Goal: Check status: Check status

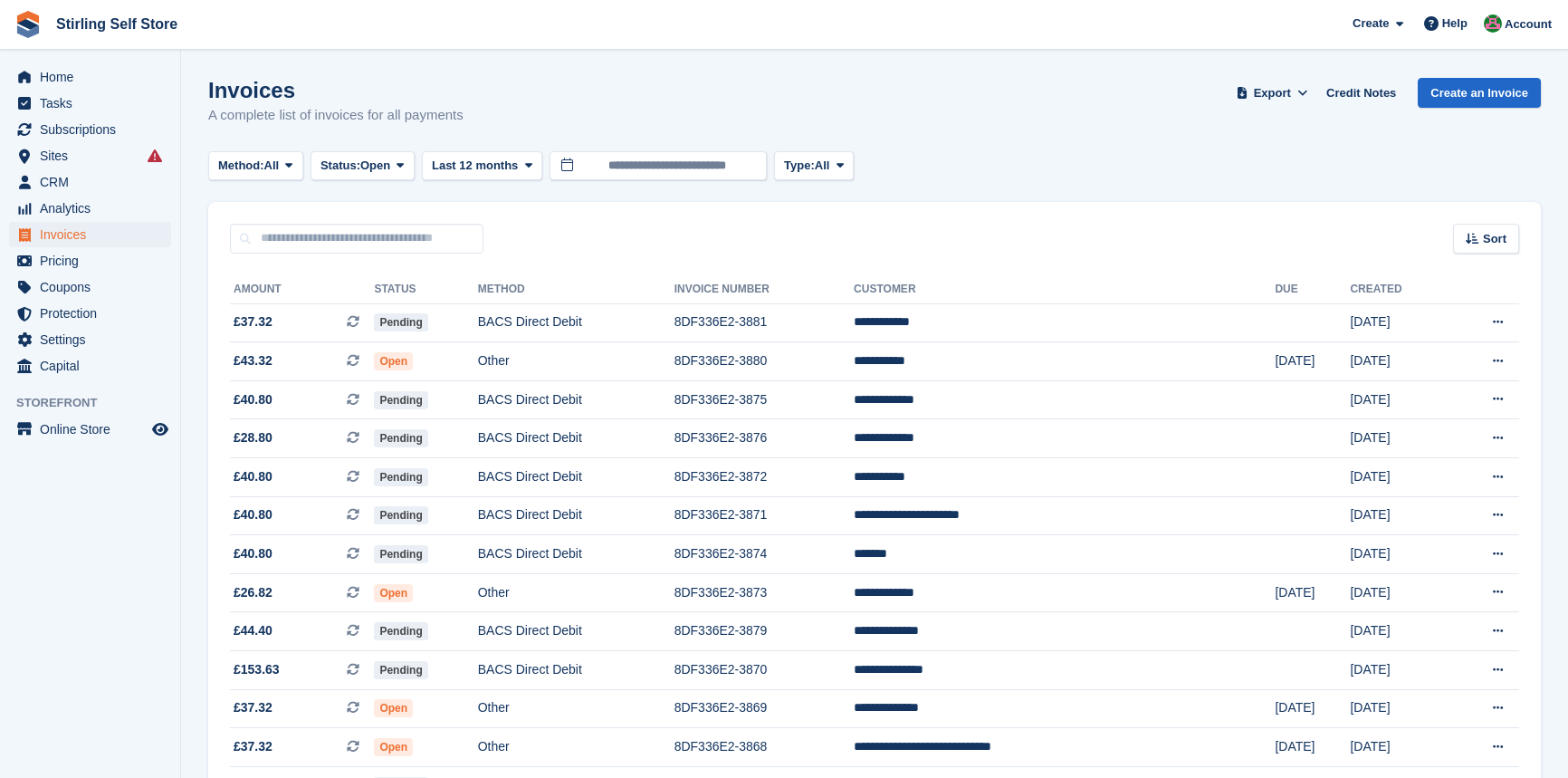
click at [403, 160] on icon at bounding box center [400, 165] width 7 height 12
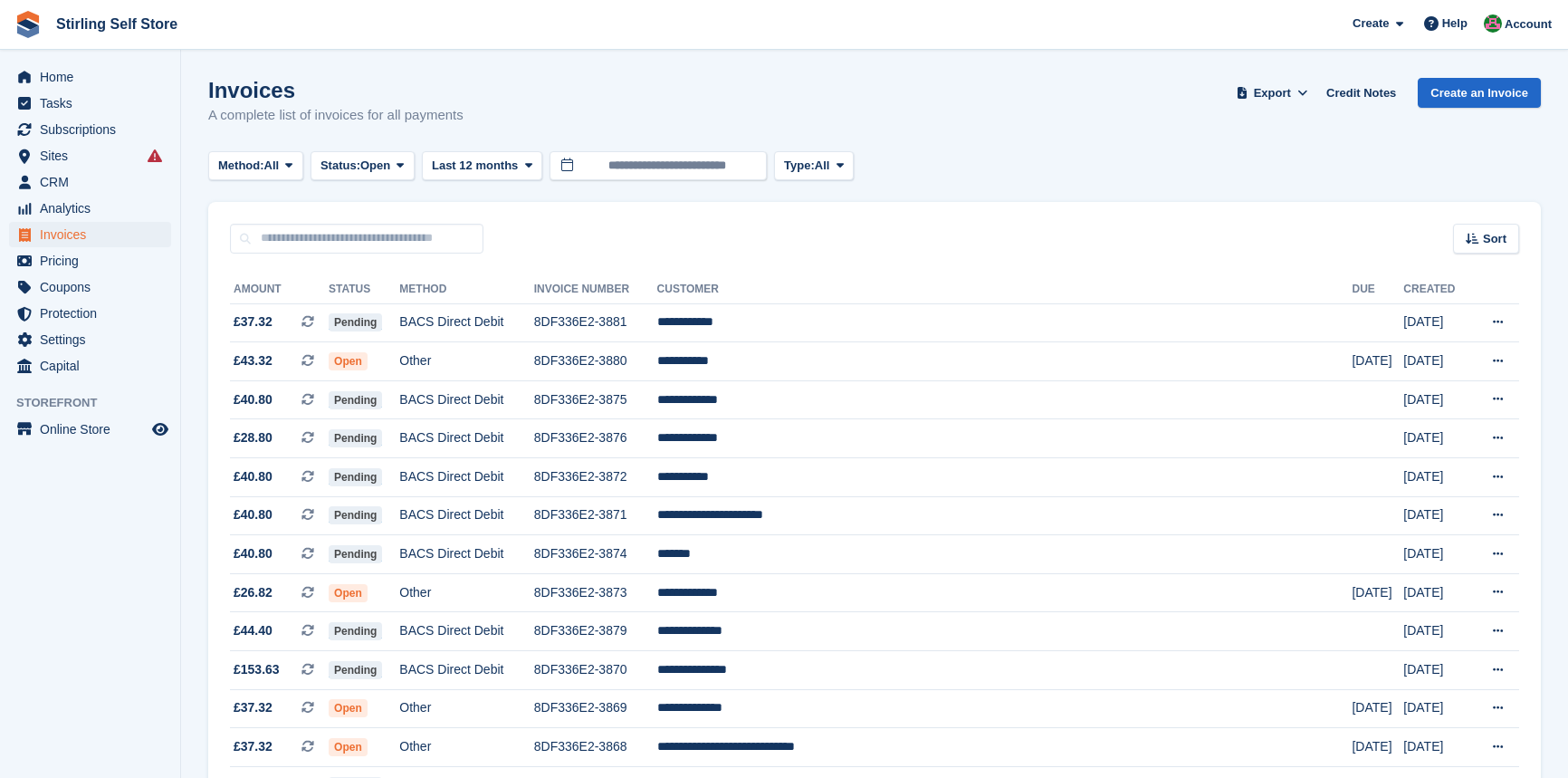
scroll to position [82, 0]
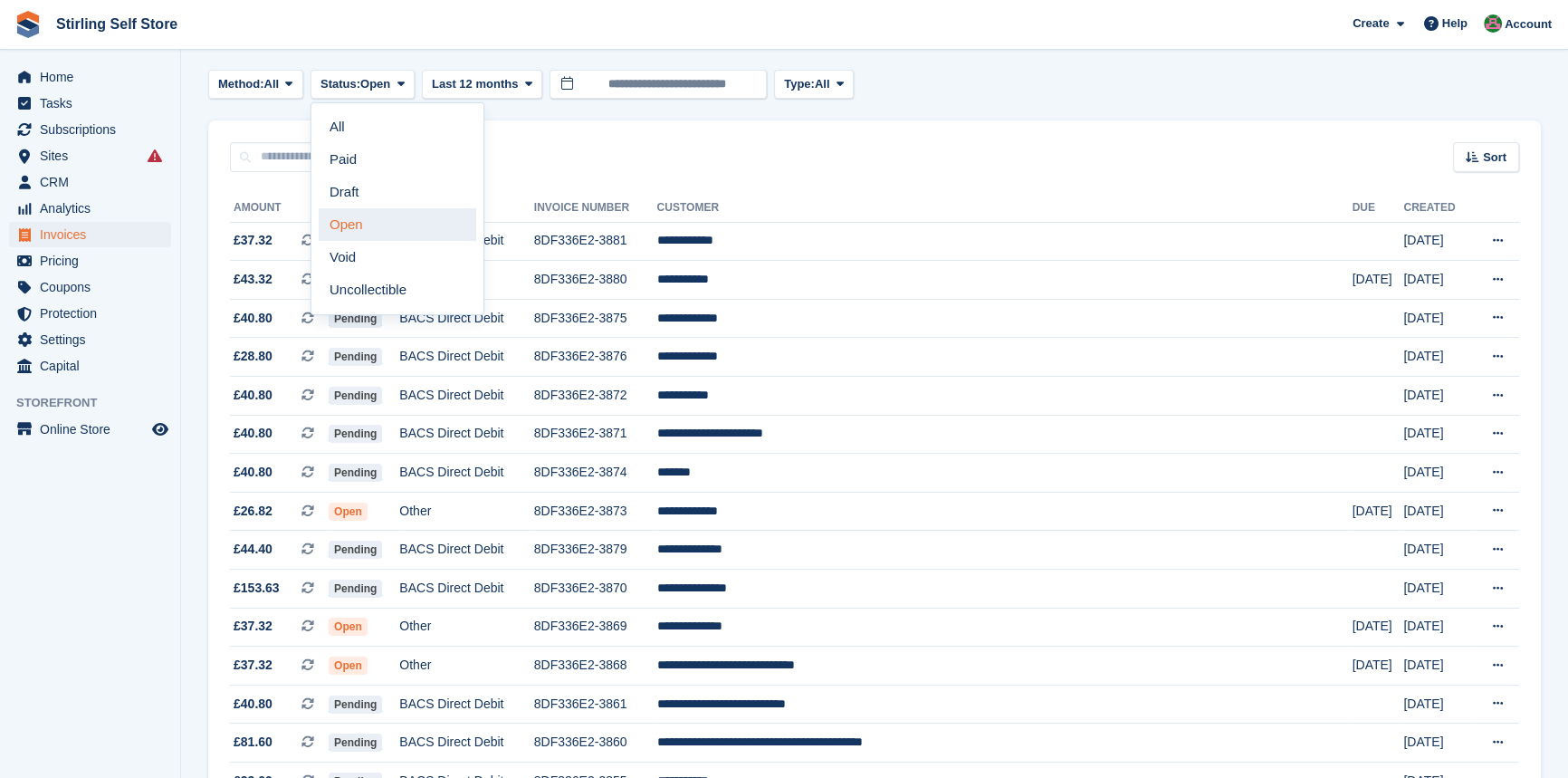
click at [380, 222] on link "Open" at bounding box center [398, 225] width 158 height 33
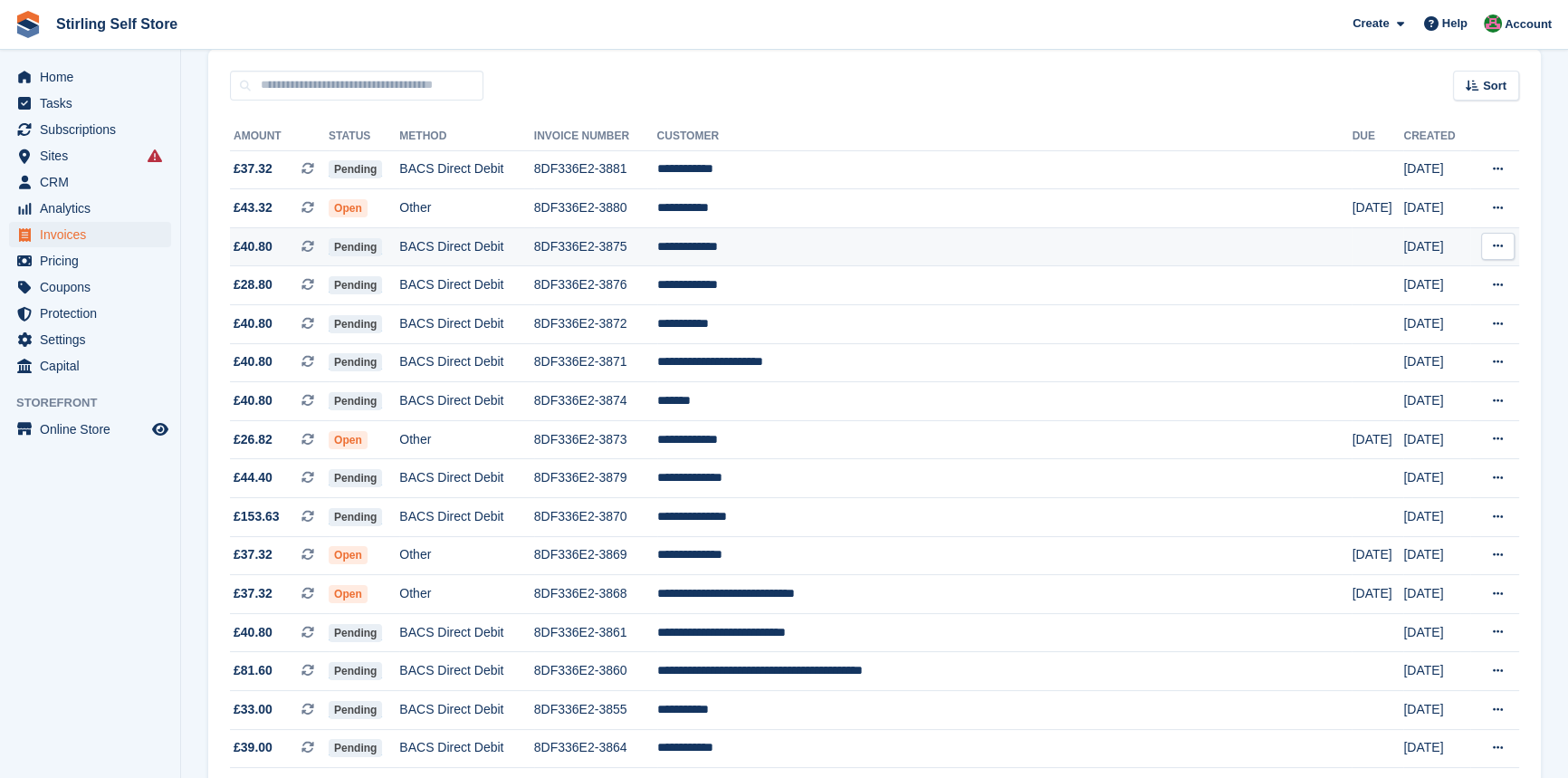
scroll to position [164, 0]
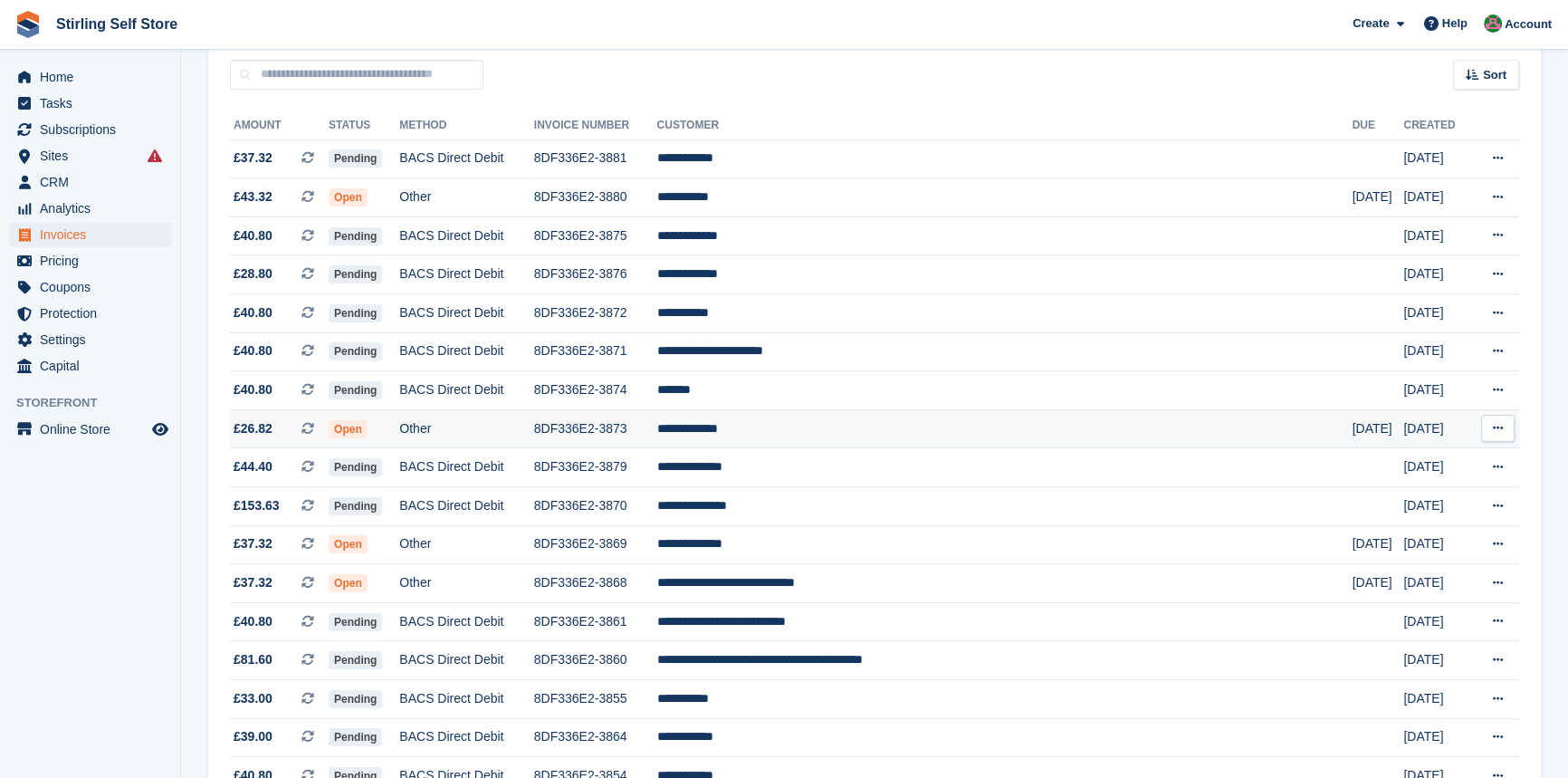
click at [832, 434] on td "**********" at bounding box center [1005, 428] width 695 height 39
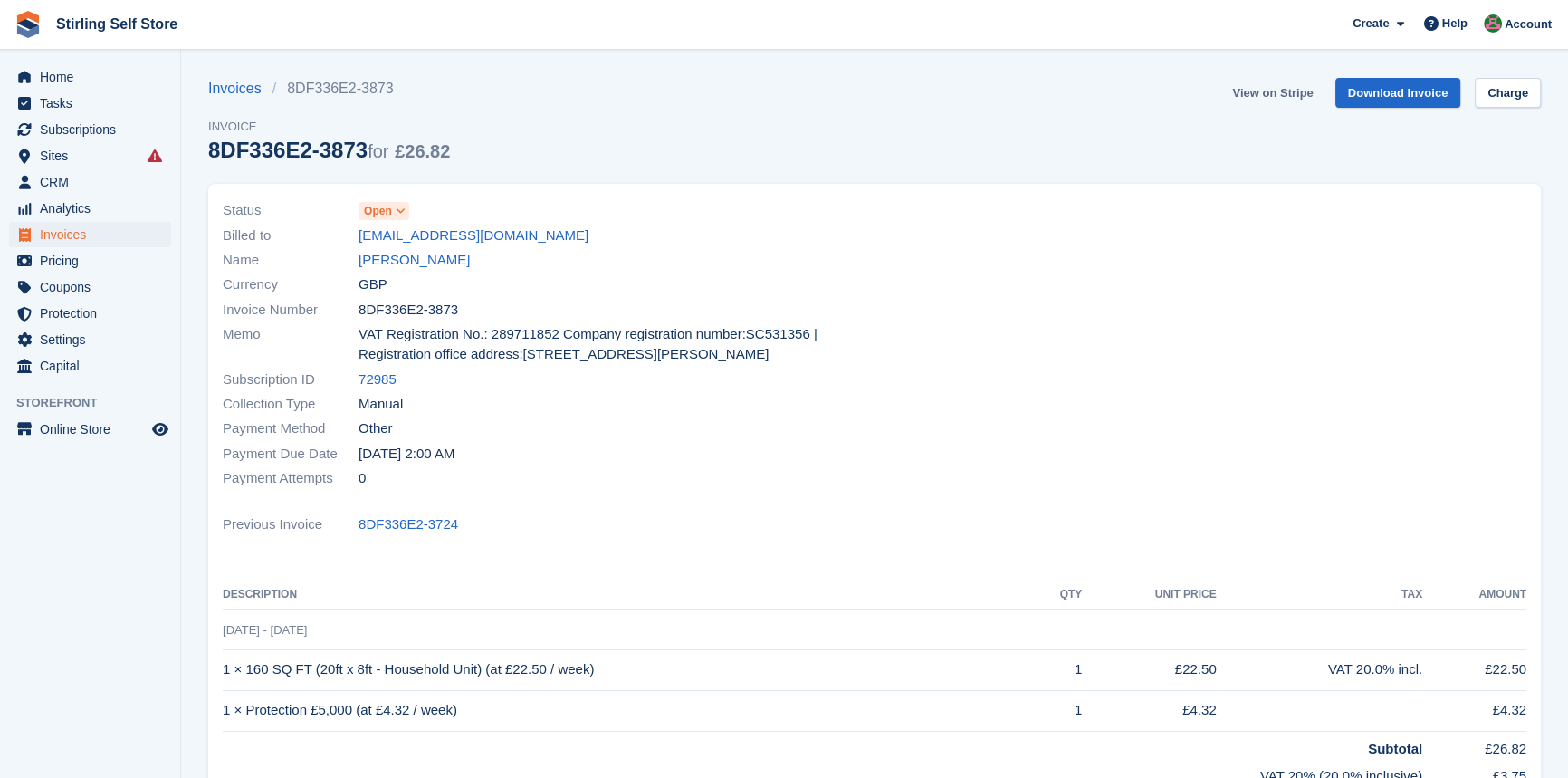
click at [1271, 94] on link "View on Stripe" at bounding box center [1273, 93] width 95 height 30
drag, startPoint x: 86, startPoint y: 235, endPoint x: 99, endPoint y: 231, distance: 13.6
click at [86, 235] on span "Invoices" at bounding box center [94, 235] width 108 height 26
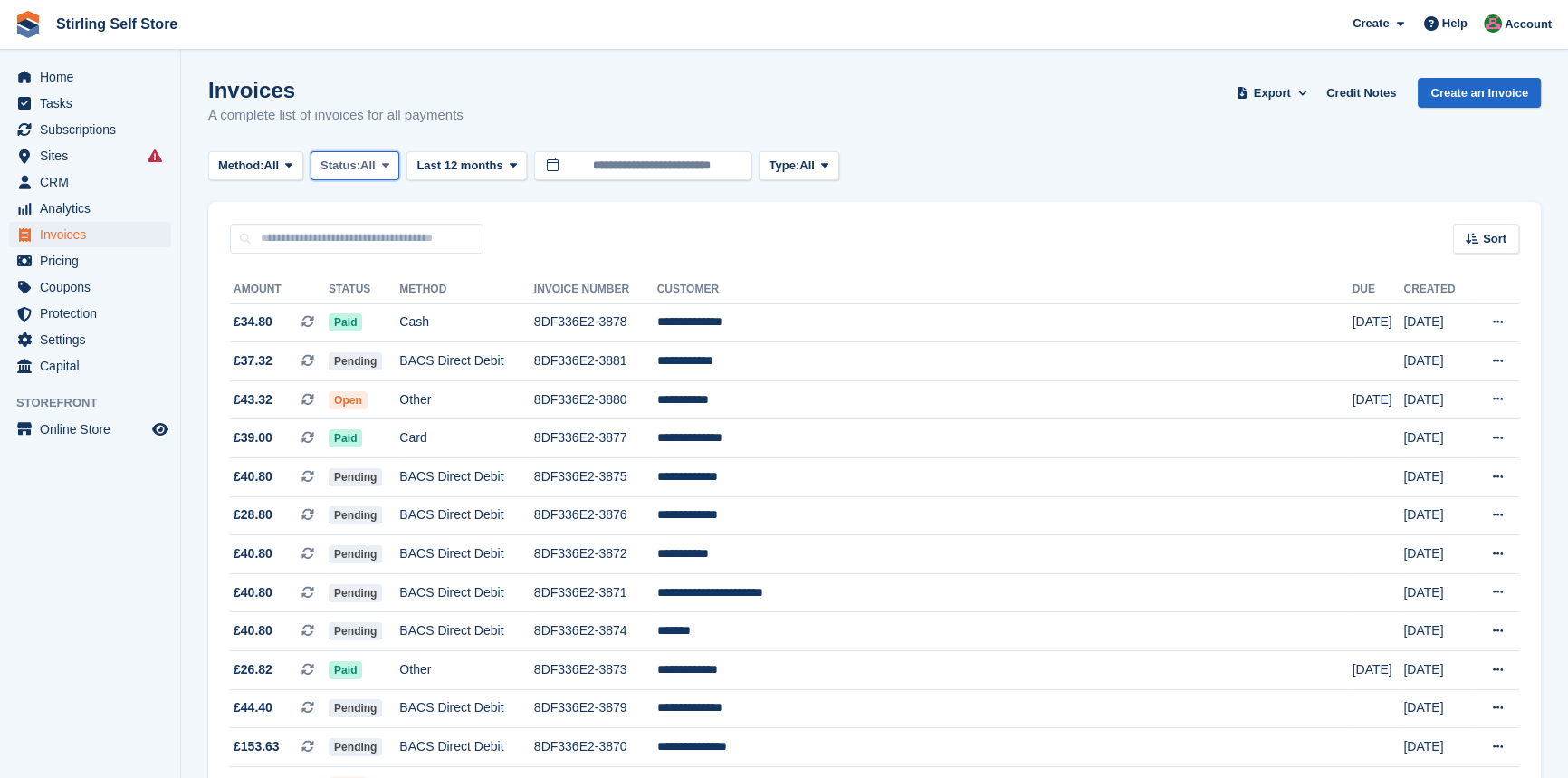
click at [392, 163] on span at bounding box center [386, 166] width 15 height 15
click at [370, 314] on link "Open" at bounding box center [398, 306] width 158 height 33
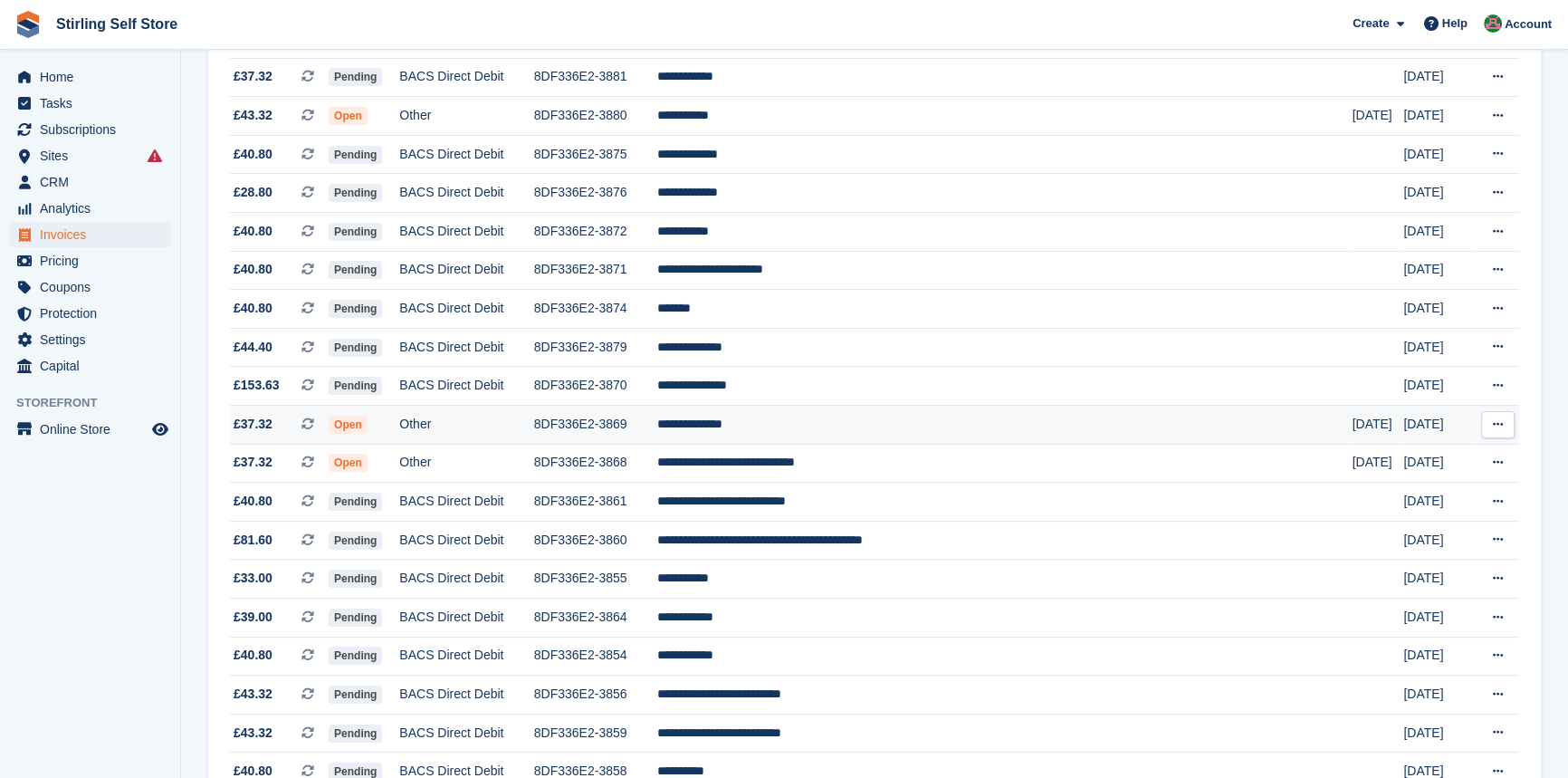
scroll to position [247, 0]
click at [850, 428] on td "**********" at bounding box center [1005, 424] width 695 height 39
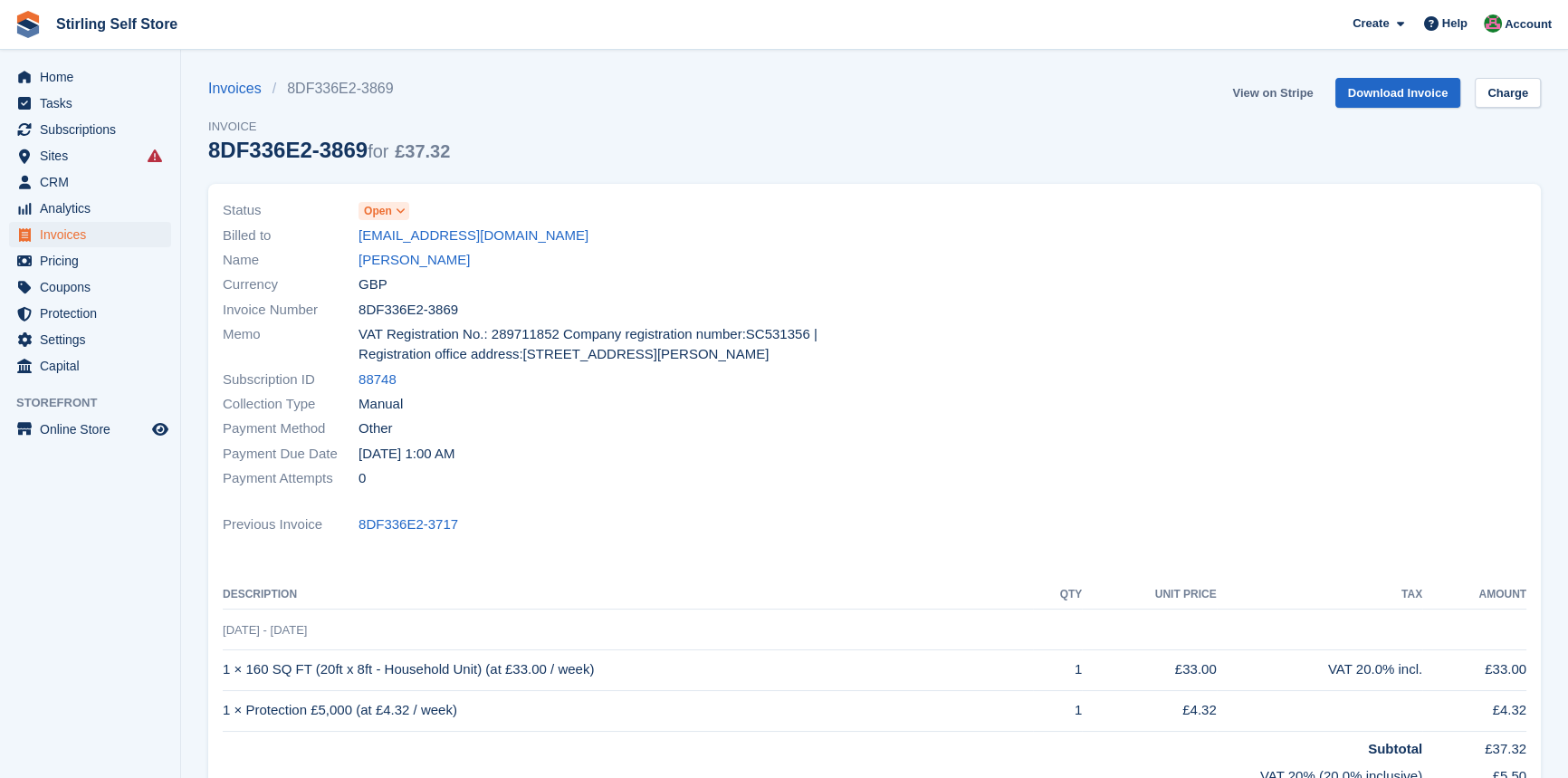
click at [1286, 92] on link "View on Stripe" at bounding box center [1273, 93] width 95 height 30
drag, startPoint x: 0, startPoint y: 0, endPoint x: 75, endPoint y: 233, distance: 244.8
click at [75, 233] on span "Invoices" at bounding box center [94, 235] width 108 height 26
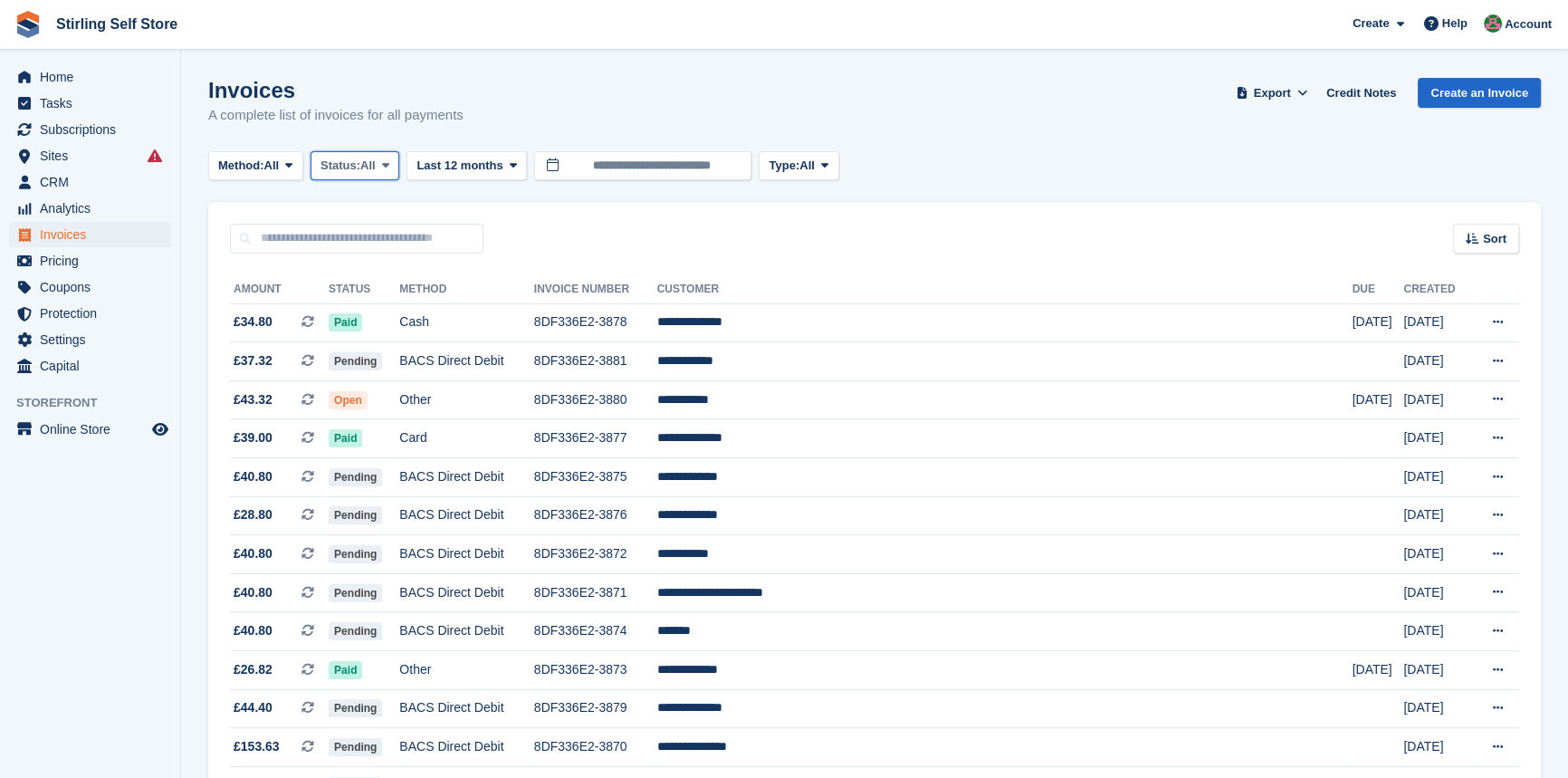
click at [392, 161] on span at bounding box center [386, 166] width 15 height 15
click at [394, 311] on link "Open" at bounding box center [398, 306] width 158 height 33
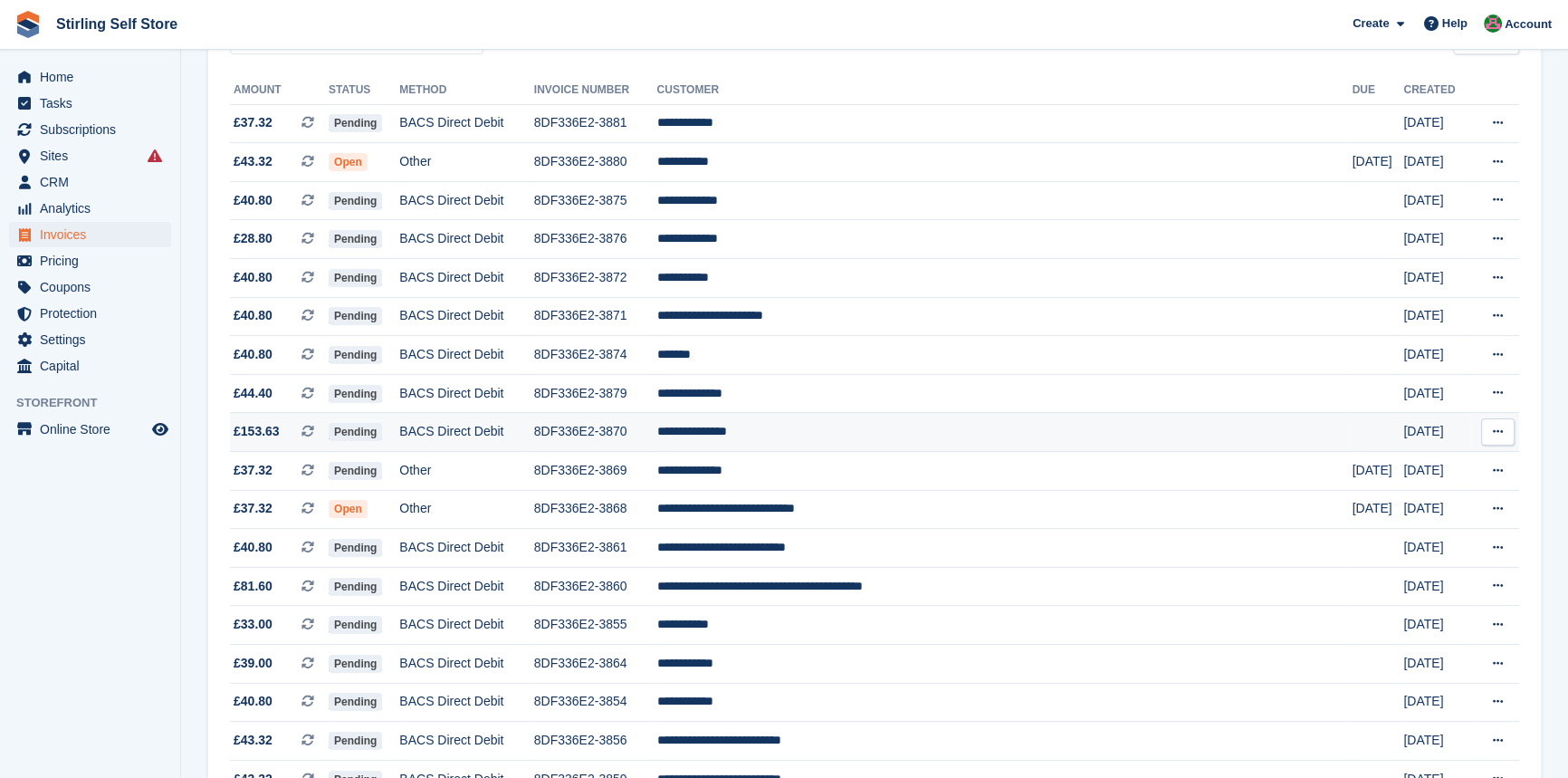
scroll to position [247, 0]
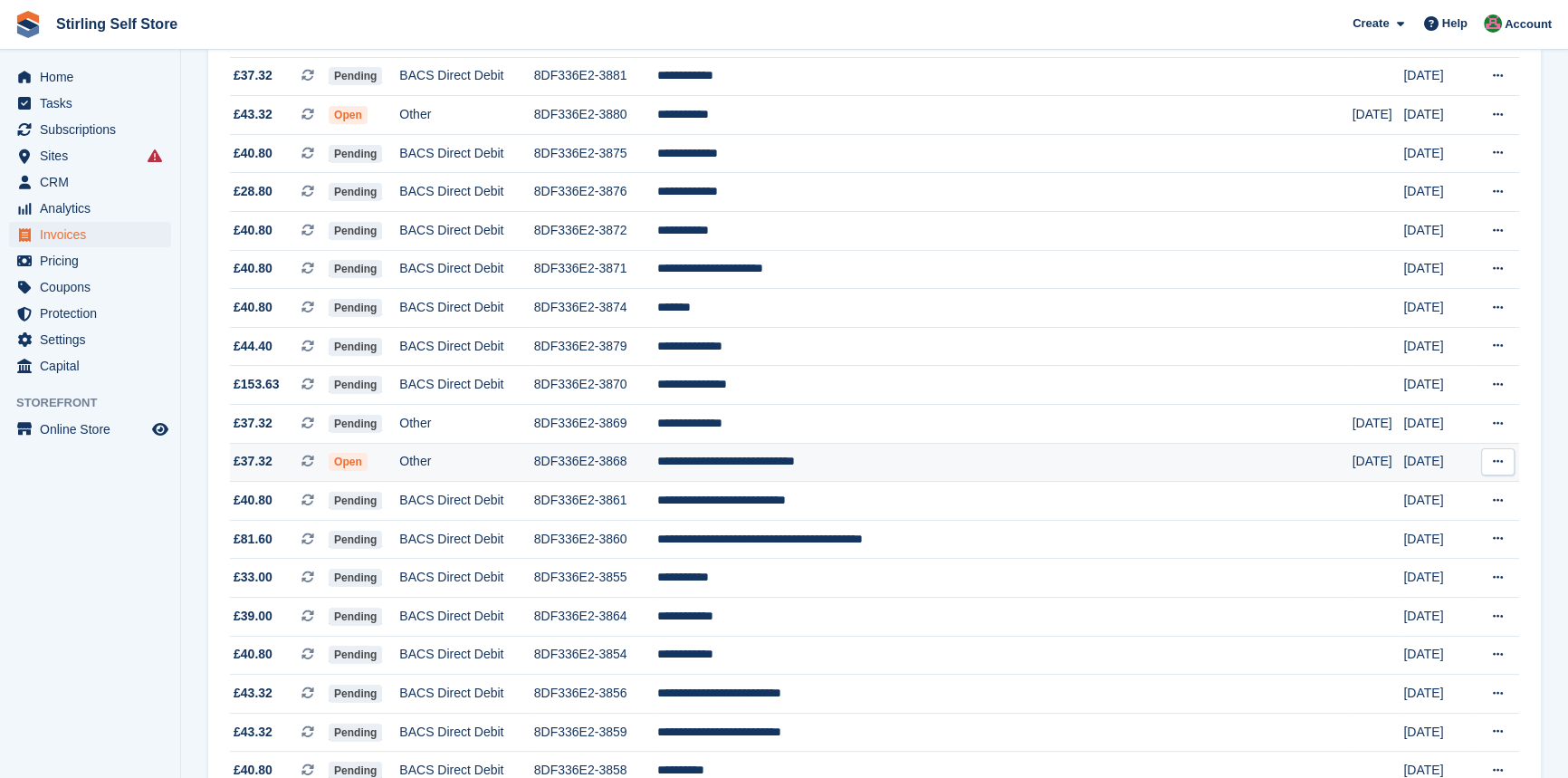
click at [809, 463] on td "**********" at bounding box center [1005, 462] width 695 height 39
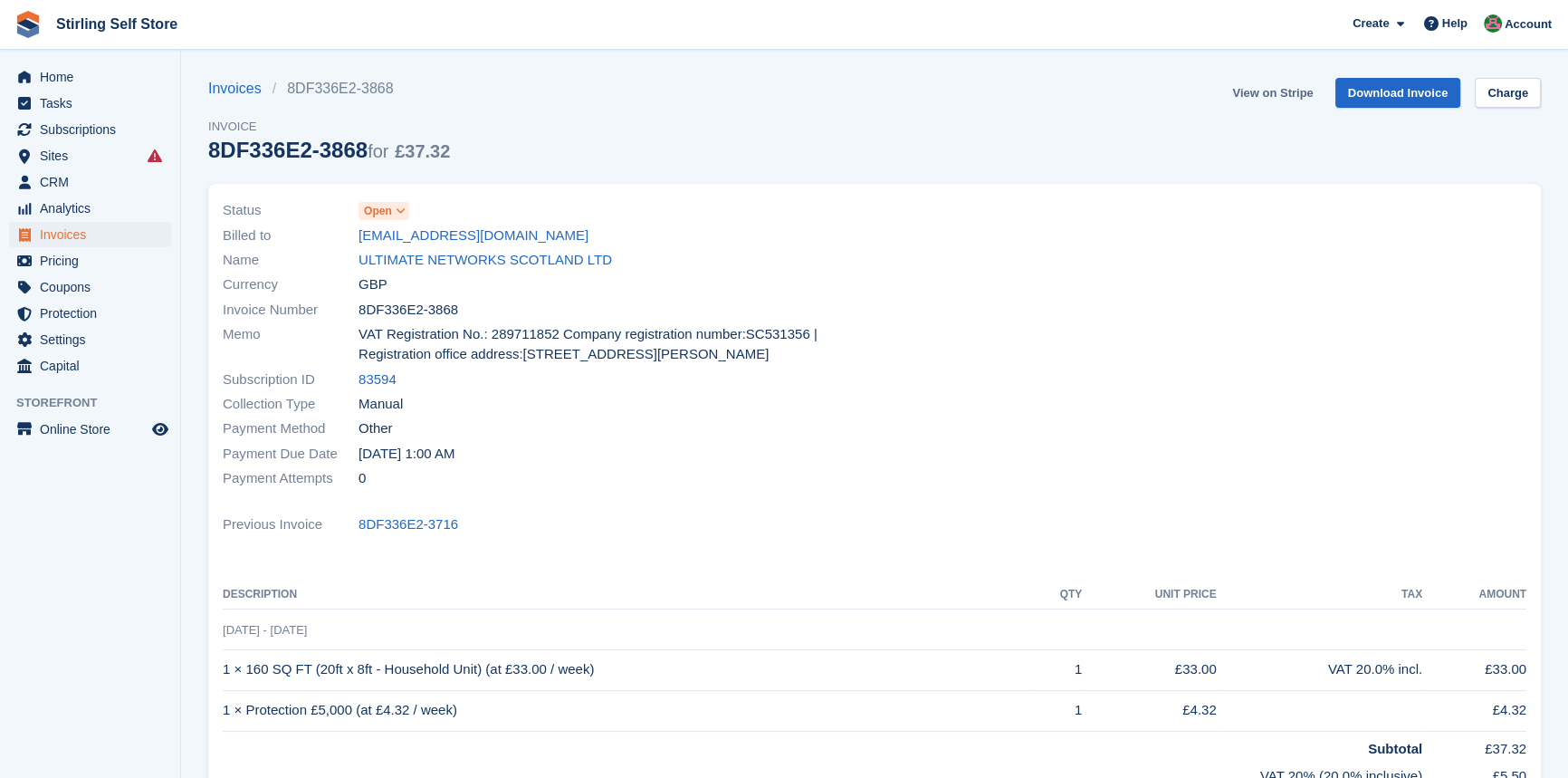
click at [1261, 91] on link "View on Stripe" at bounding box center [1273, 93] width 95 height 30
drag, startPoint x: 0, startPoint y: 0, endPoint x: 73, endPoint y: 236, distance: 247.0
click at [73, 236] on span "Invoices" at bounding box center [94, 235] width 108 height 26
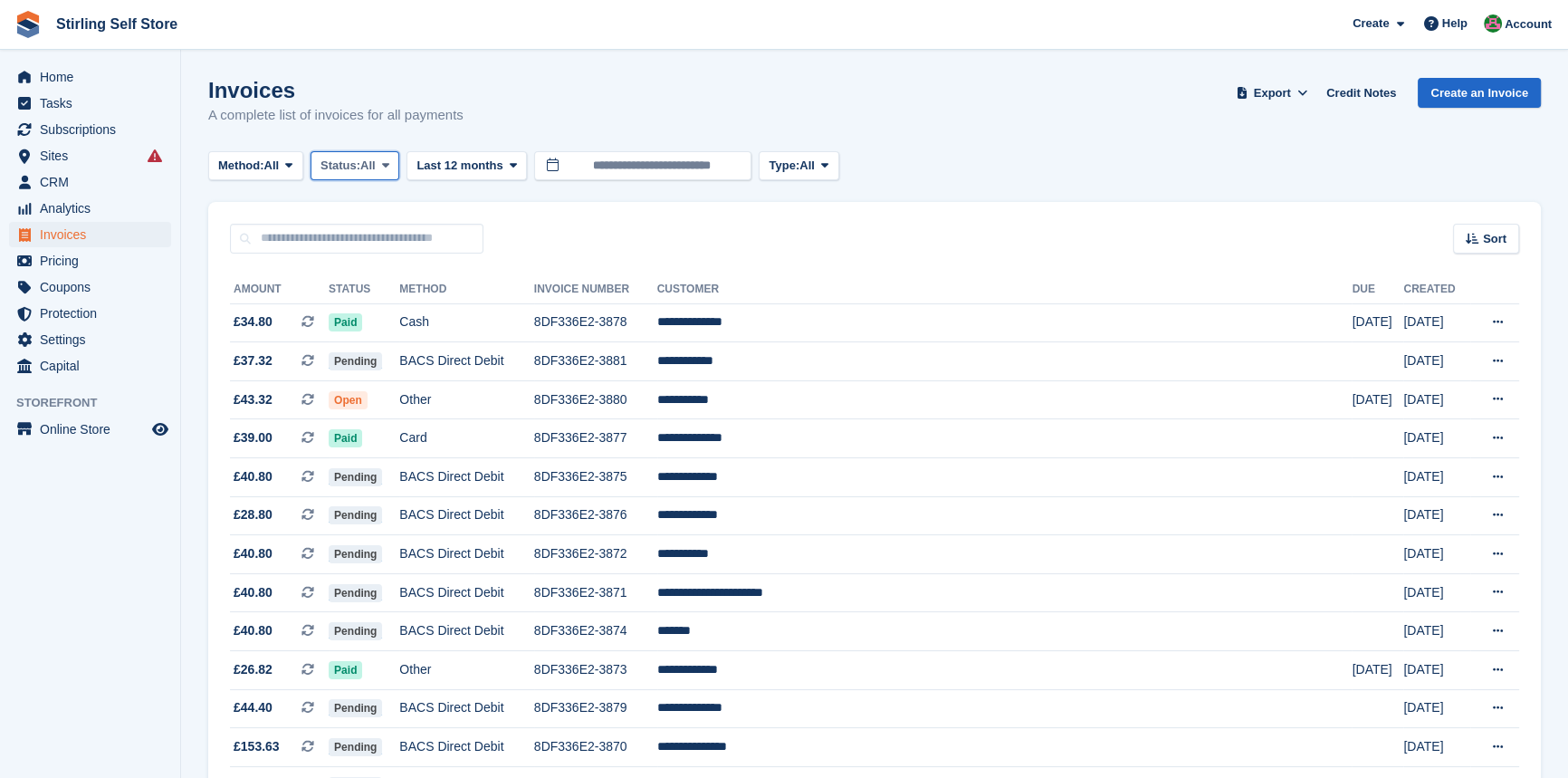
click at [390, 167] on icon at bounding box center [386, 165] width 7 height 12
click at [383, 336] on link "Void" at bounding box center [398, 339] width 158 height 33
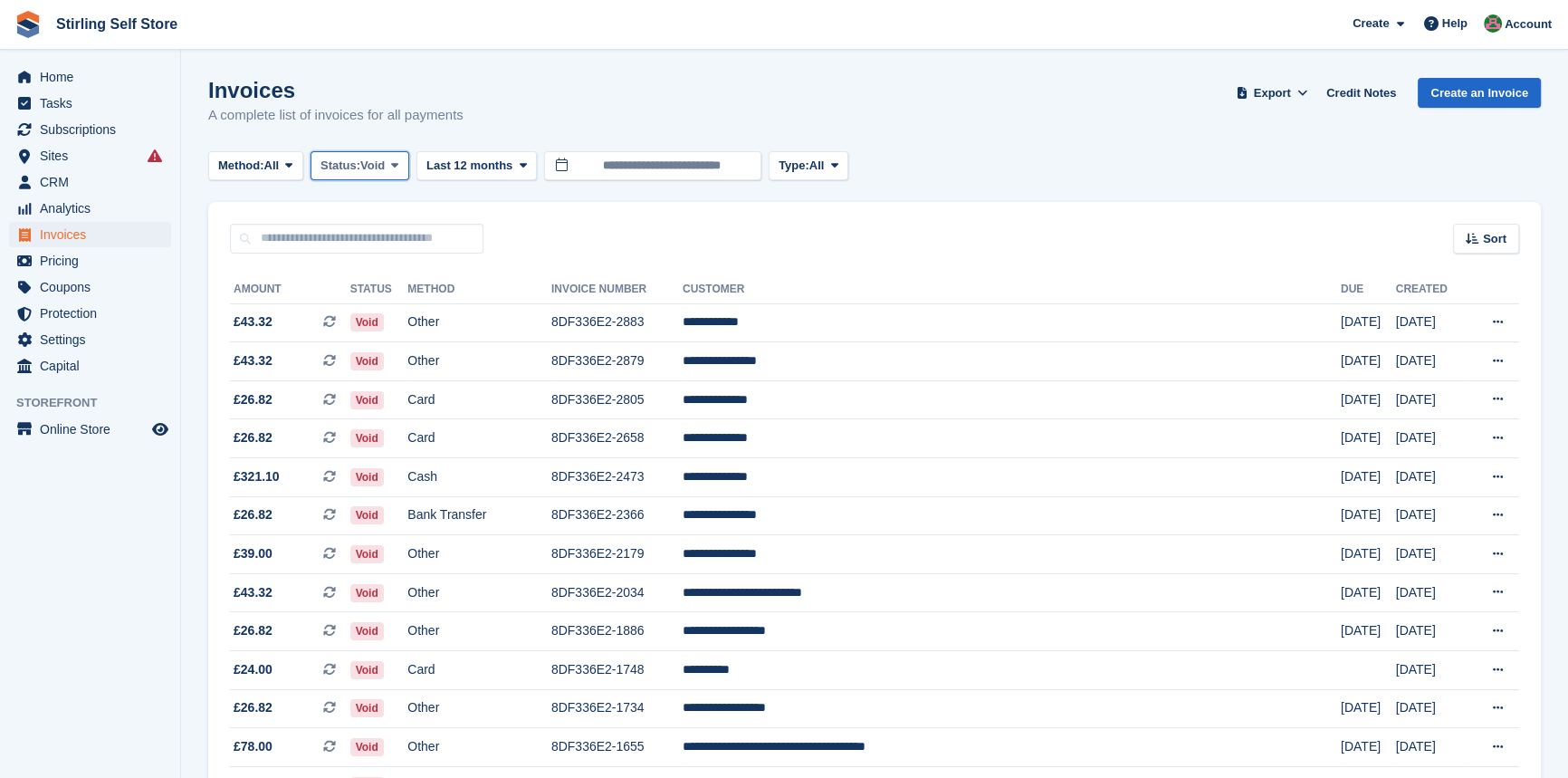
drag, startPoint x: 394, startPoint y: 163, endPoint x: 396, endPoint y: 172, distance: 9.2
click at [396, 163] on span at bounding box center [395, 166] width 15 height 15
click at [388, 299] on link "Open" at bounding box center [398, 306] width 158 height 33
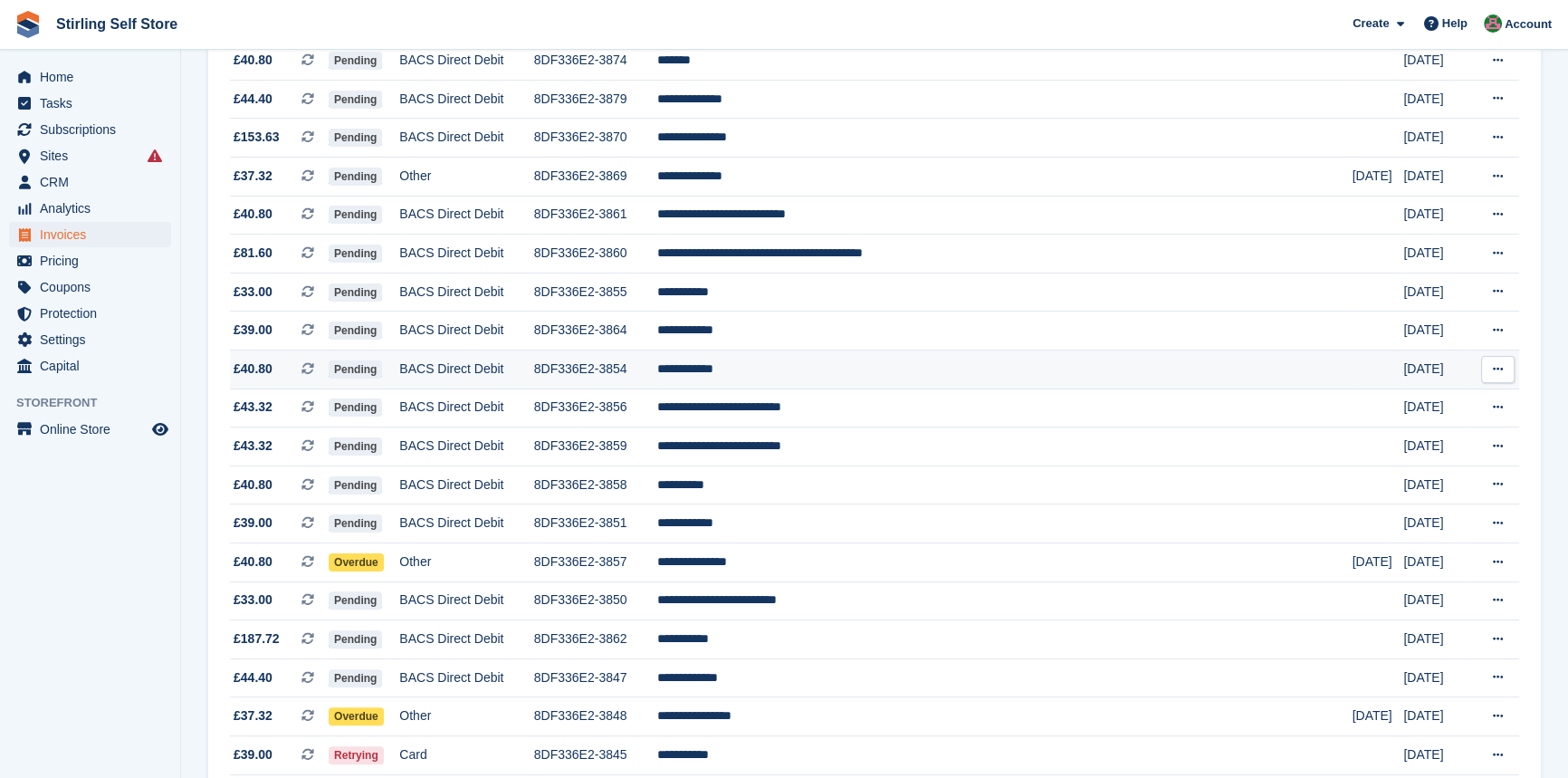
scroll to position [659, 0]
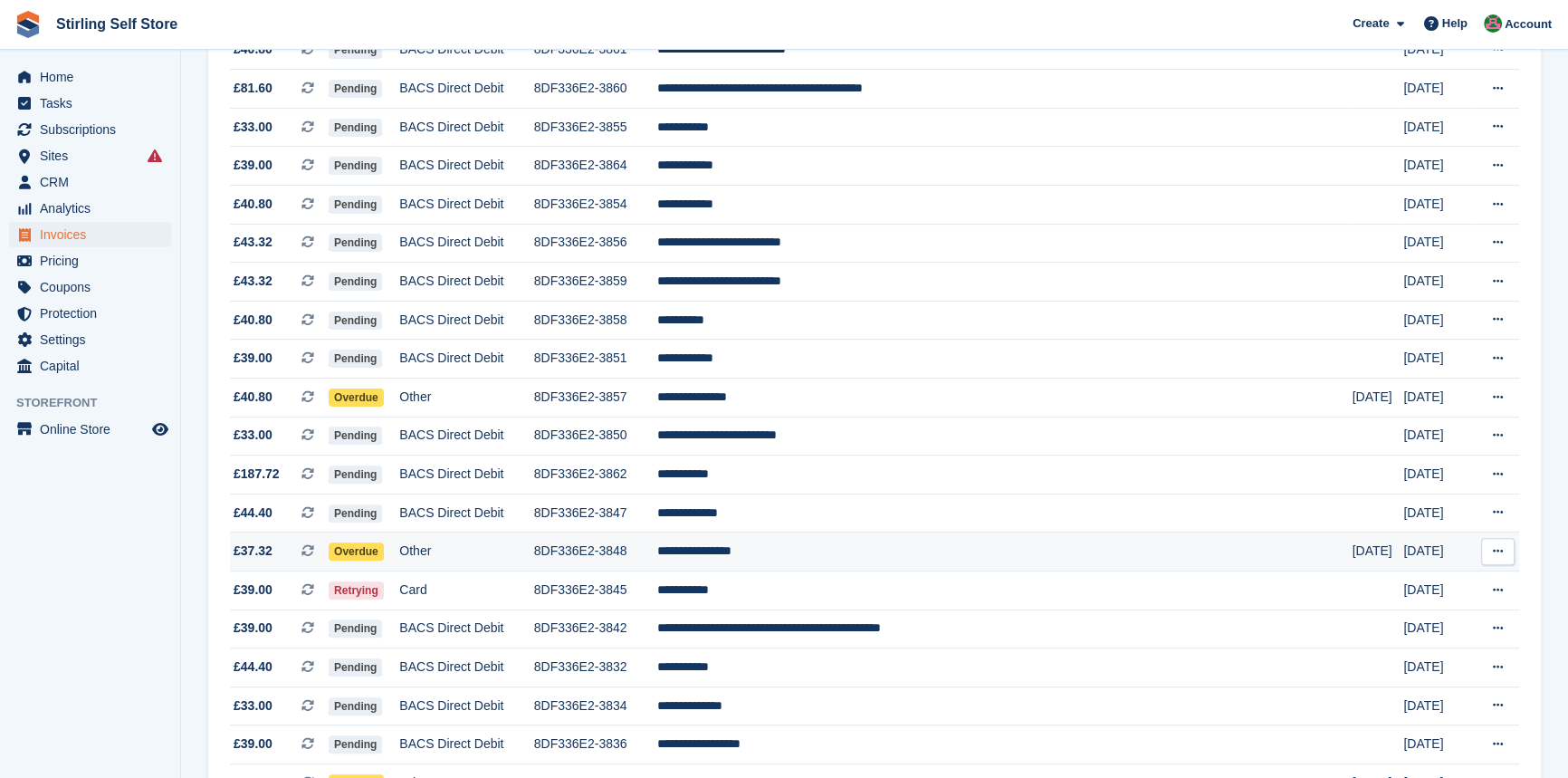
click at [860, 562] on td "**********" at bounding box center [1005, 552] width 695 height 39
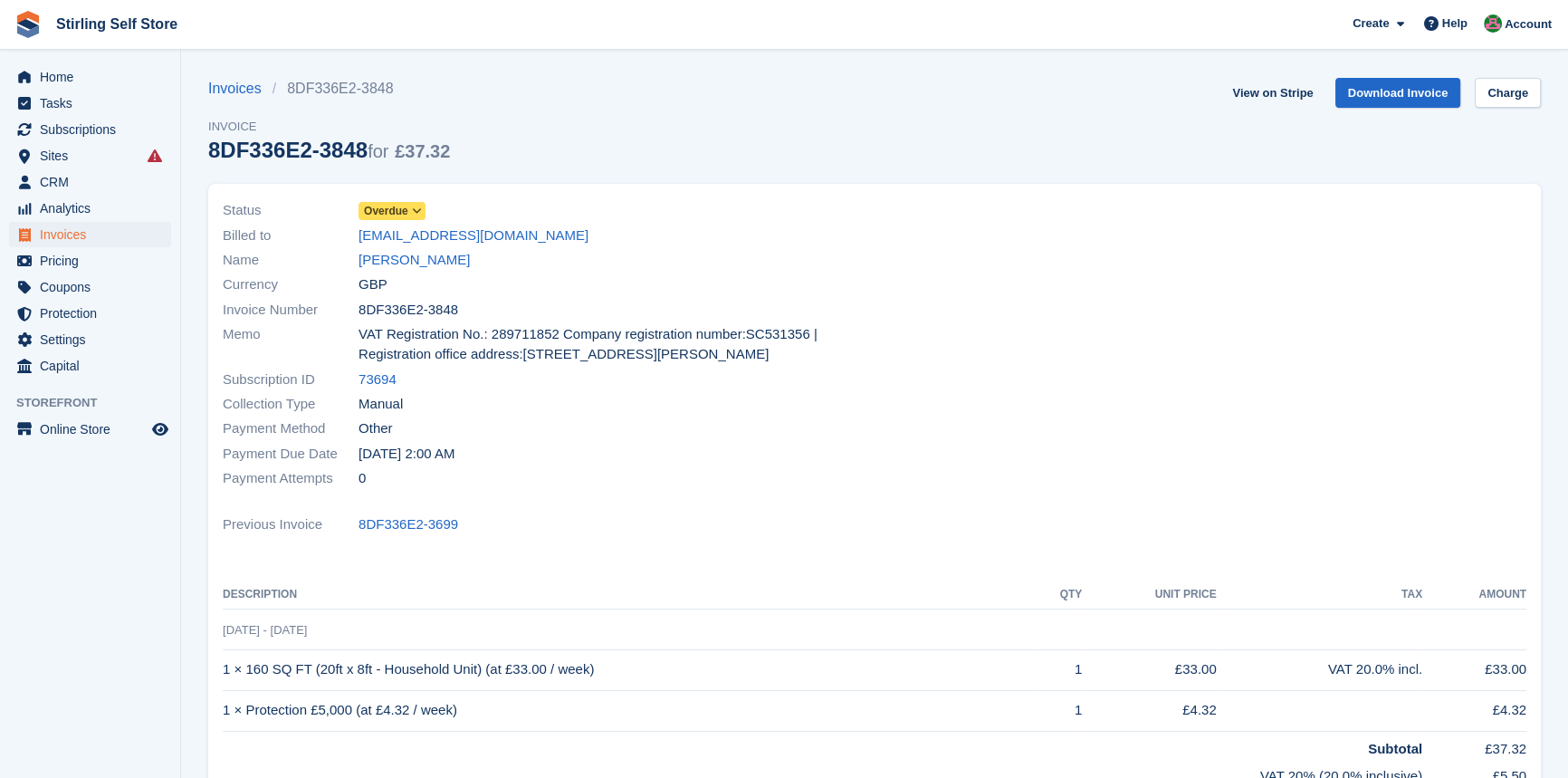
click at [416, 211] on icon at bounding box center [416, 211] width 10 height 11
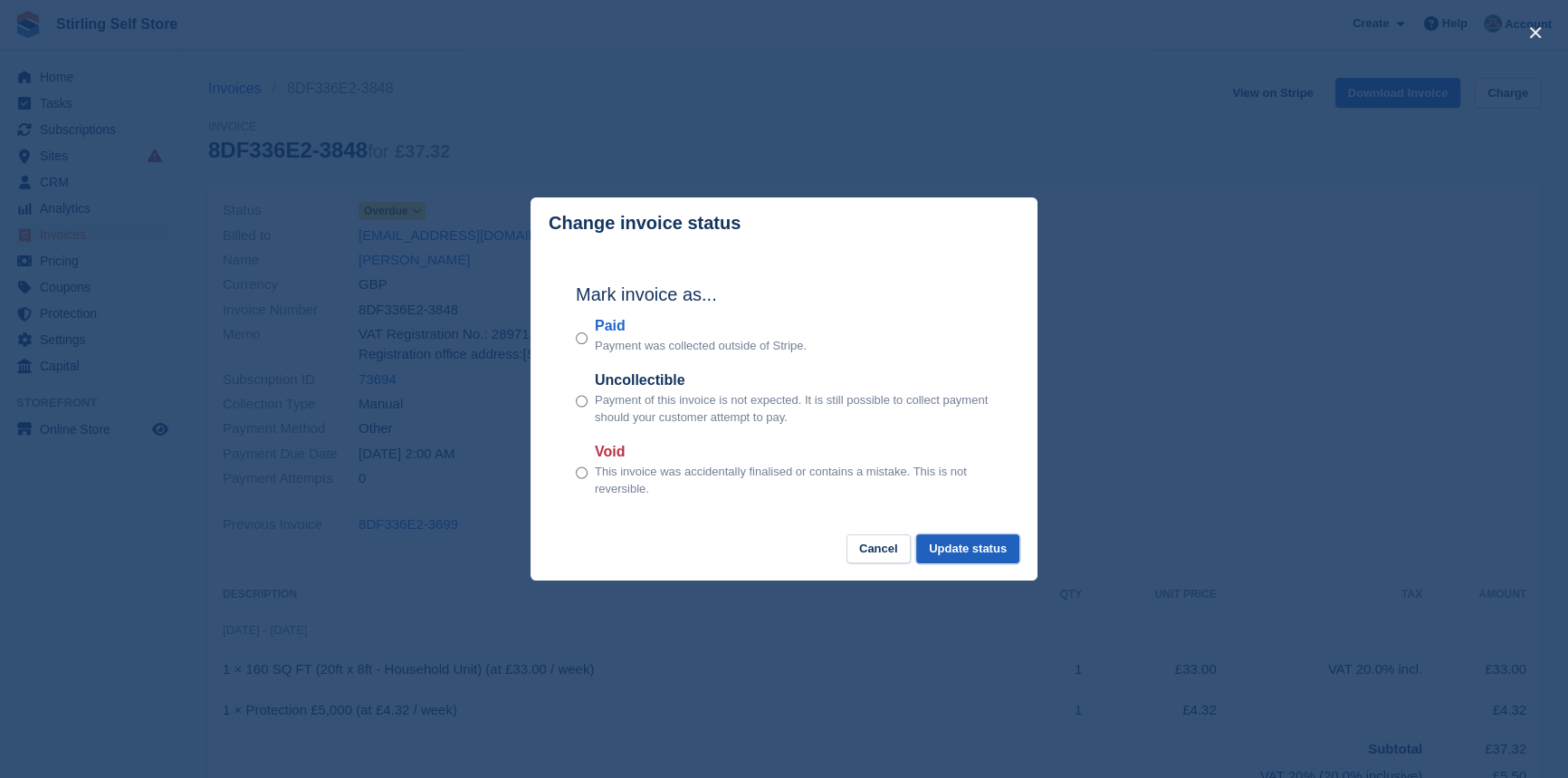
click at [986, 549] on button "Update status" at bounding box center [967, 550] width 104 height 30
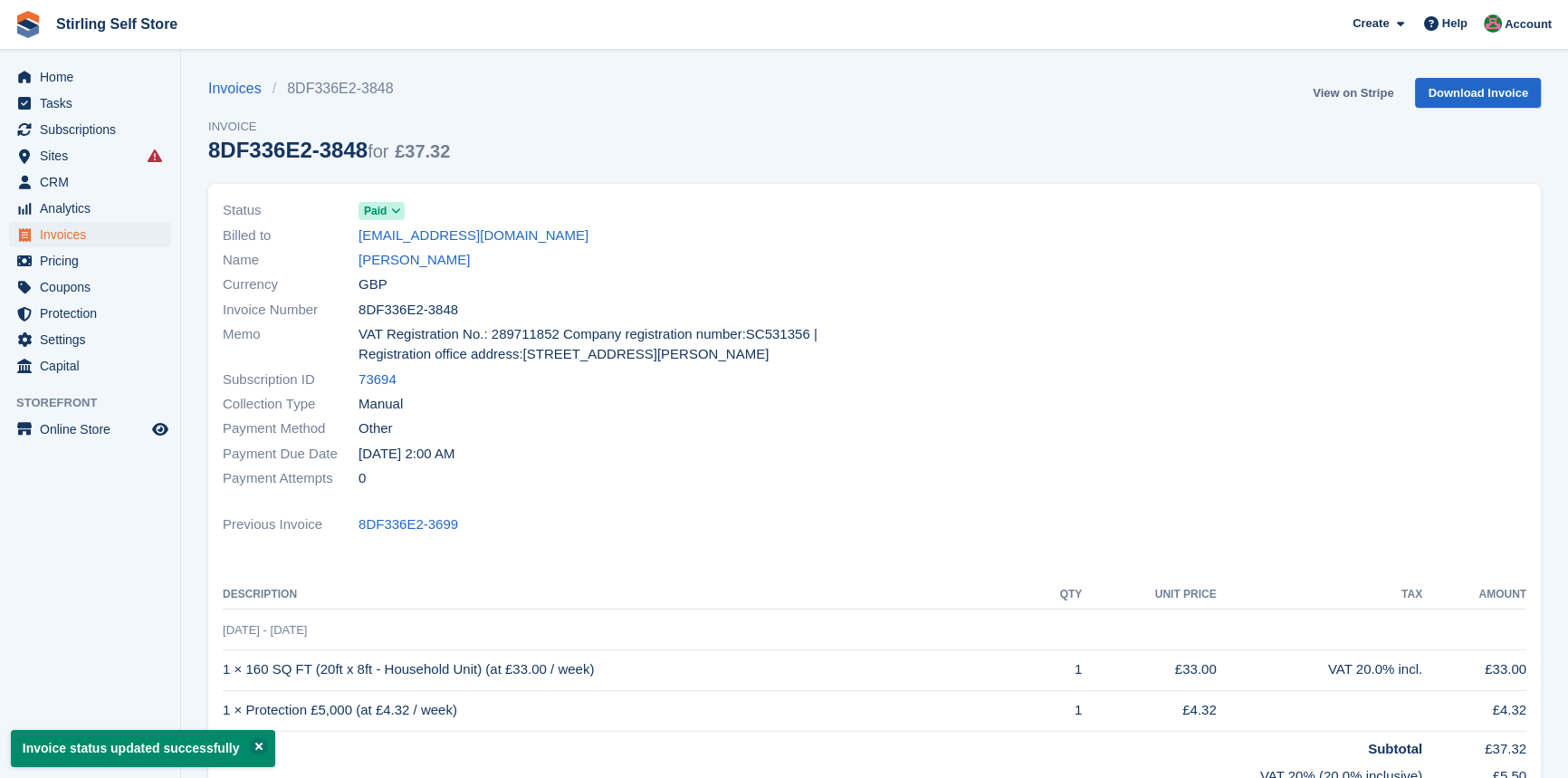
click at [1353, 93] on link "View on Stripe" at bounding box center [1353, 93] width 95 height 30
